Goal: Navigation & Orientation: Find specific page/section

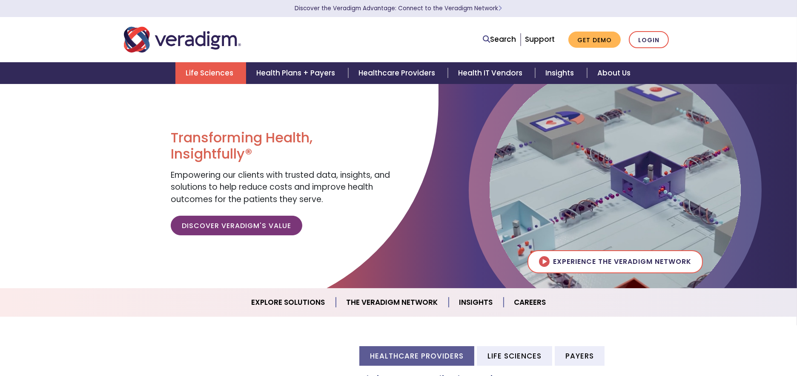
click at [227, 75] on link "Life Sciences" at bounding box center [210, 73] width 71 height 22
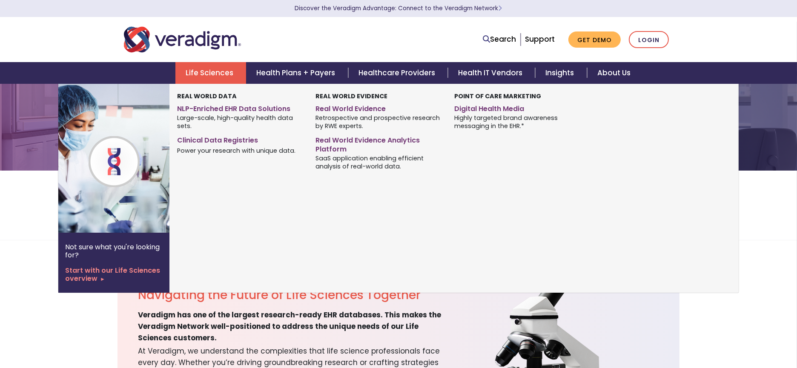
scroll to position [126, 0]
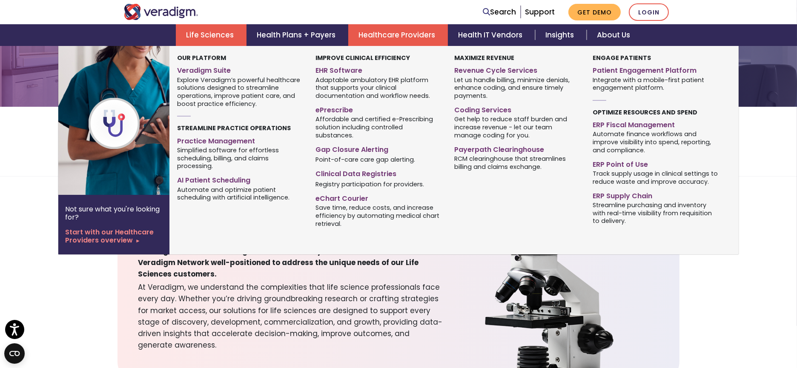
click at [382, 34] on link "Healthcare Providers" at bounding box center [398, 35] width 100 height 22
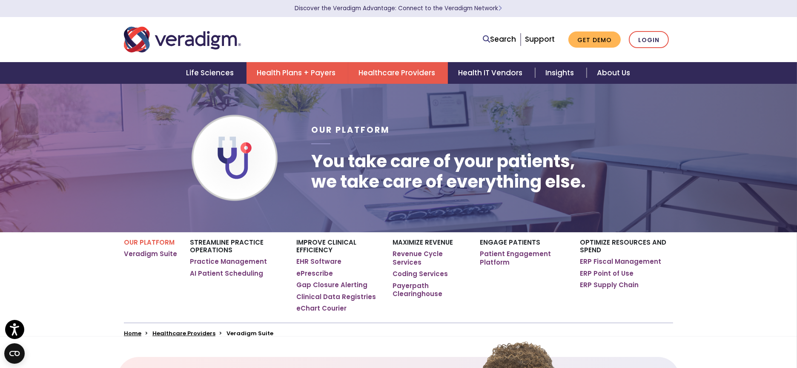
click at [311, 72] on link "Health Plans + Payers" at bounding box center [298, 73] width 102 height 22
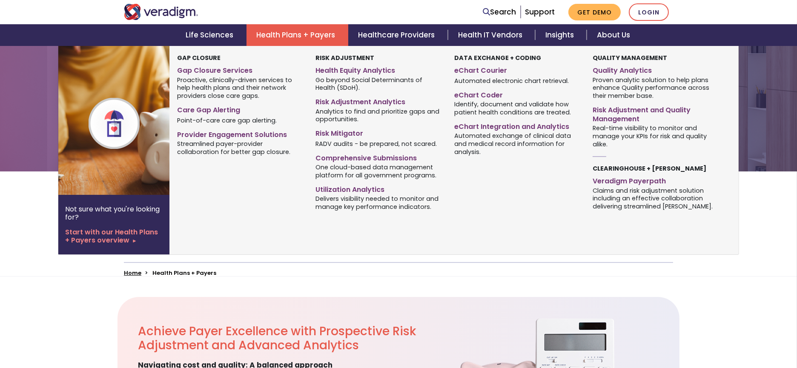
scroll to position [126, 0]
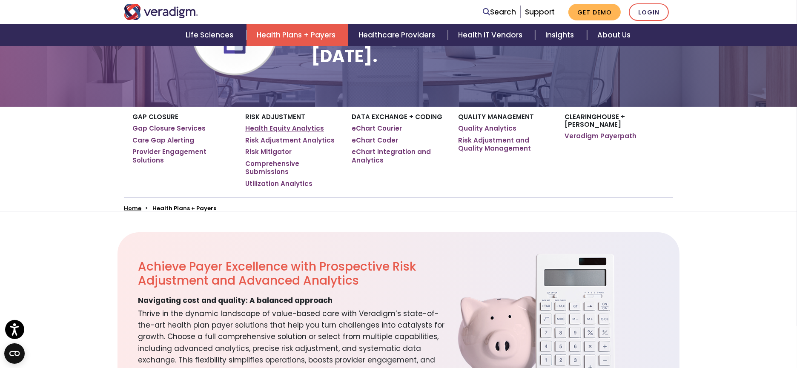
click at [267, 131] on link "Health Equity Analytics" at bounding box center [284, 128] width 79 height 9
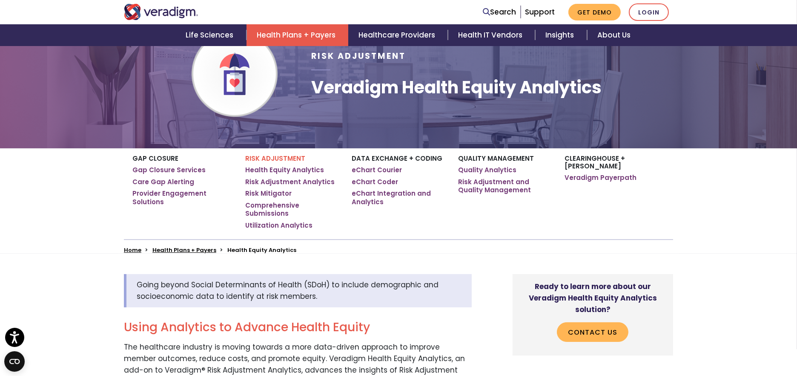
scroll to position [126, 0]
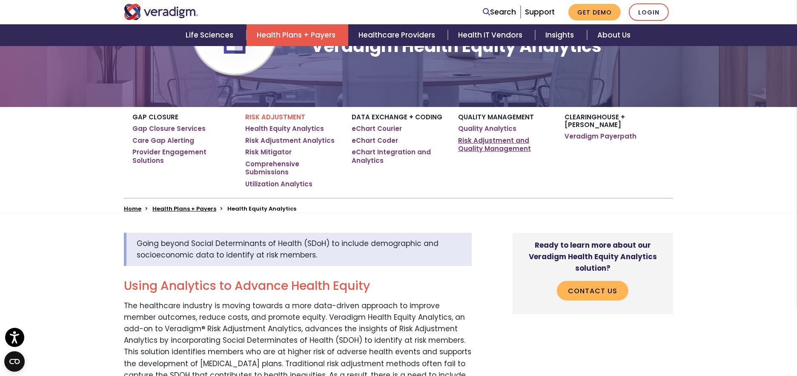
click at [488, 148] on link "Risk Adjustment and Quality Management" at bounding box center [505, 144] width 94 height 17
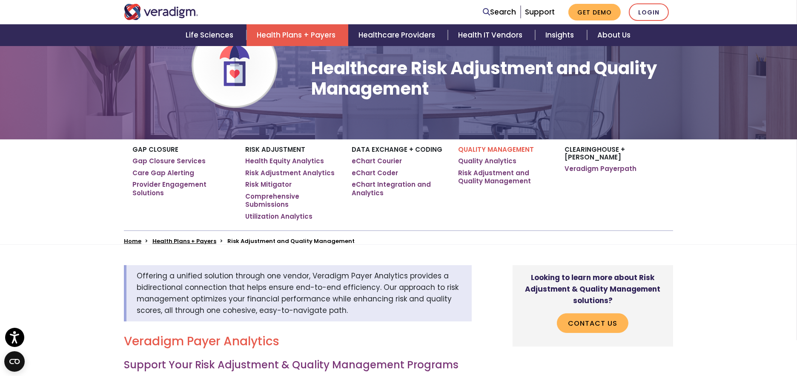
scroll to position [63, 0]
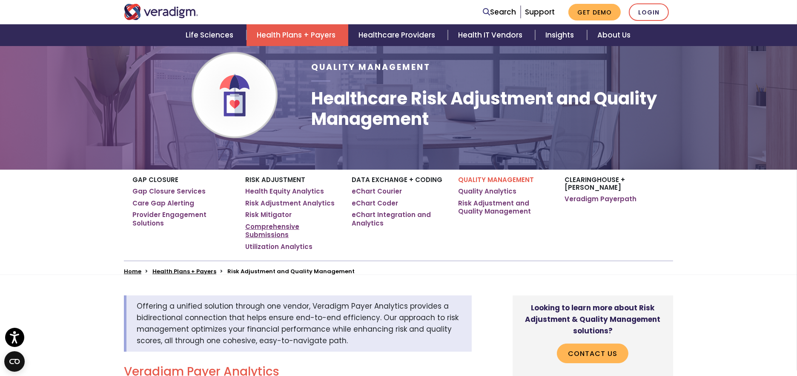
click at [261, 227] on link "Comprehensive Submissions" at bounding box center [292, 230] width 94 height 17
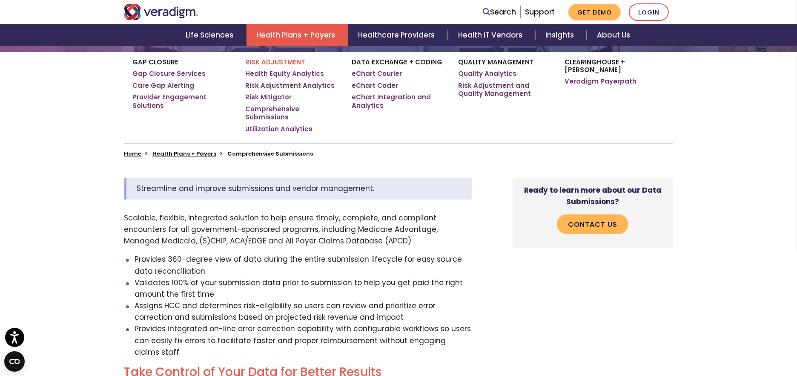
scroll to position [189, 0]
